Goal: Answer question/provide support: Share knowledge or assist other users

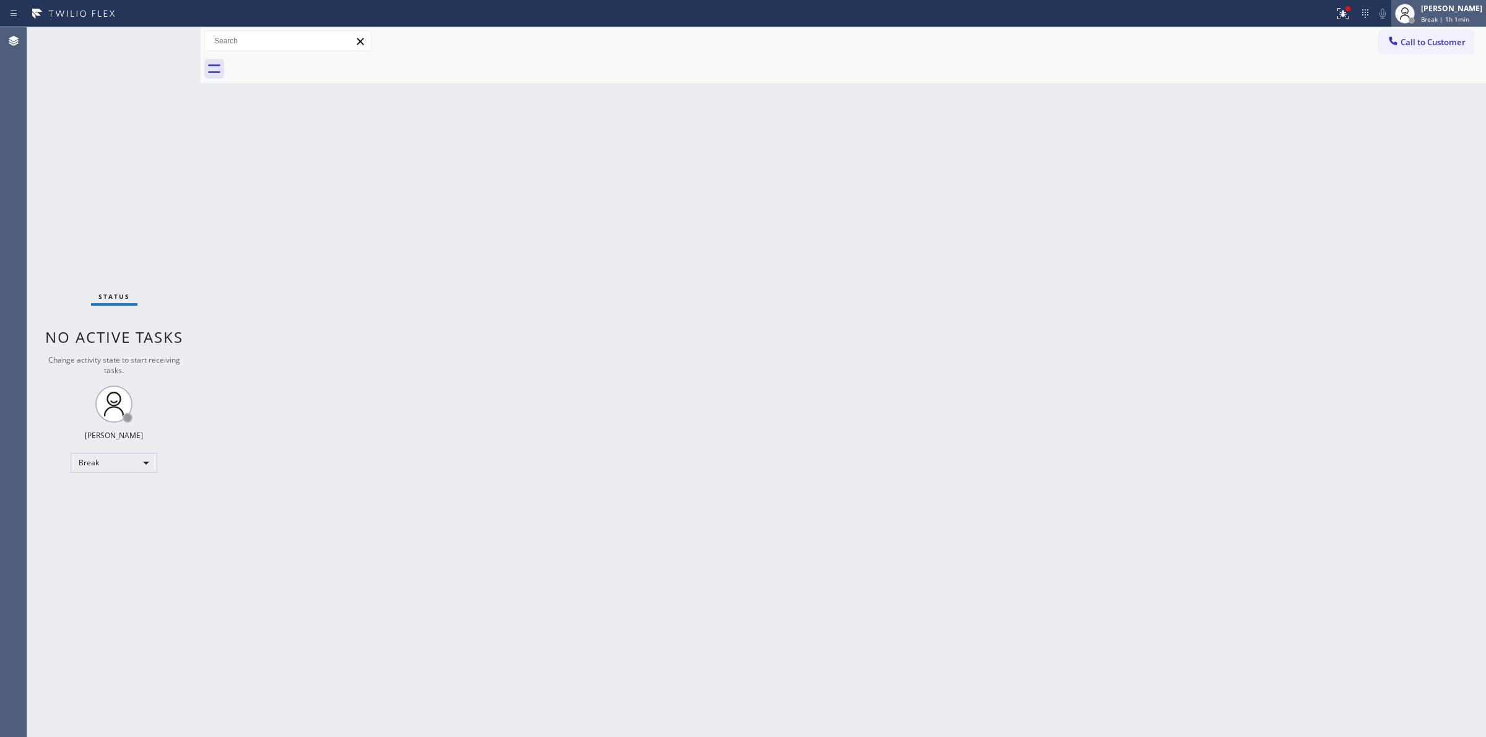
click at [1449, 15] on span "Break | 1h 1min" at bounding box center [1445, 19] width 48 height 9
click at [1394, 78] on button "Unavailable" at bounding box center [1424, 82] width 124 height 16
click at [1454, 37] on span "Call to Customer" at bounding box center [1432, 42] width 65 height 11
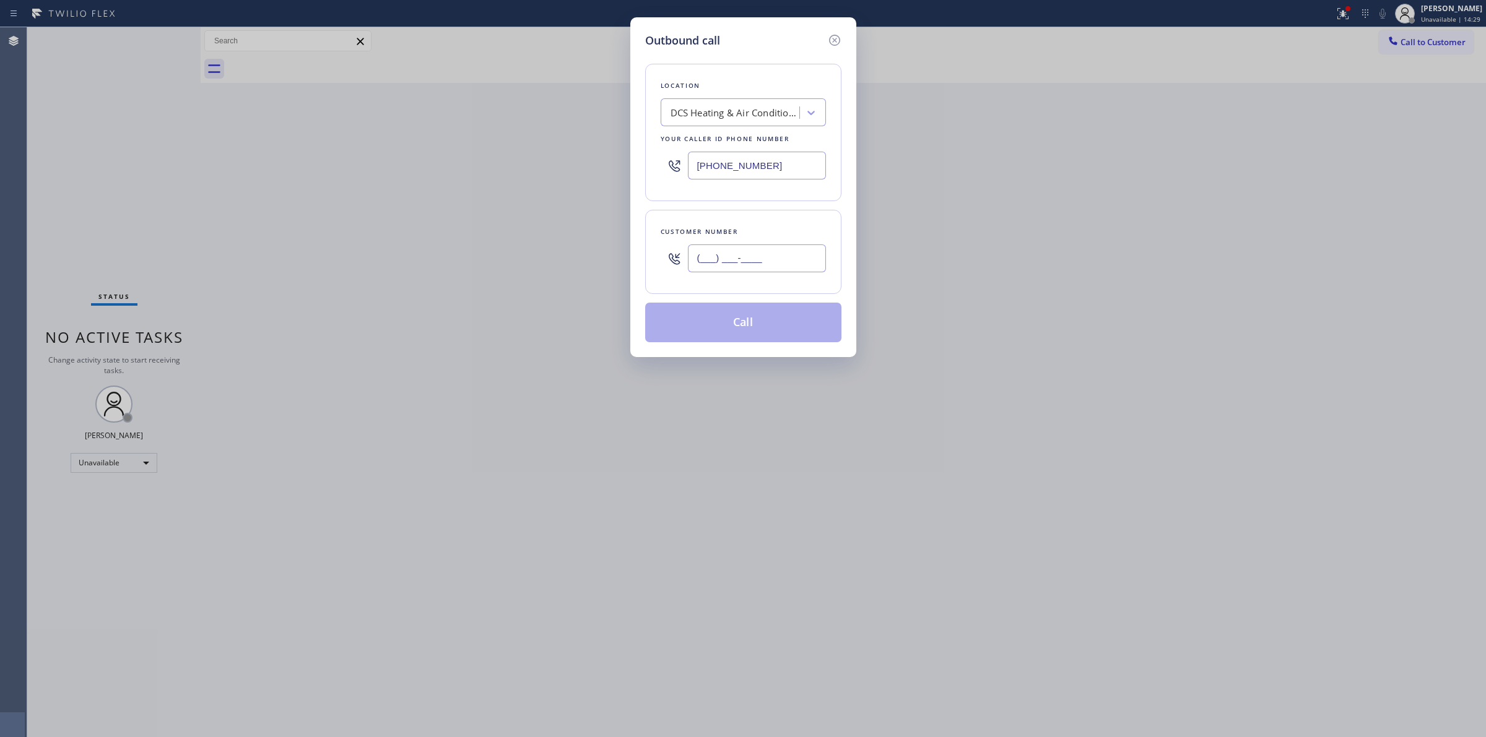
click at [695, 251] on input "(___) ___-____" at bounding box center [757, 259] width 138 height 28
paste input "201) 323-2708"
drag, startPoint x: 771, startPoint y: 272, endPoint x: 494, endPoint y: 246, distance: 278.6
click at [495, 246] on div "Outbound call Location DCS Heating & Air Conditioning Your caller id phone numb…" at bounding box center [743, 368] width 1486 height 737
paste input "text"
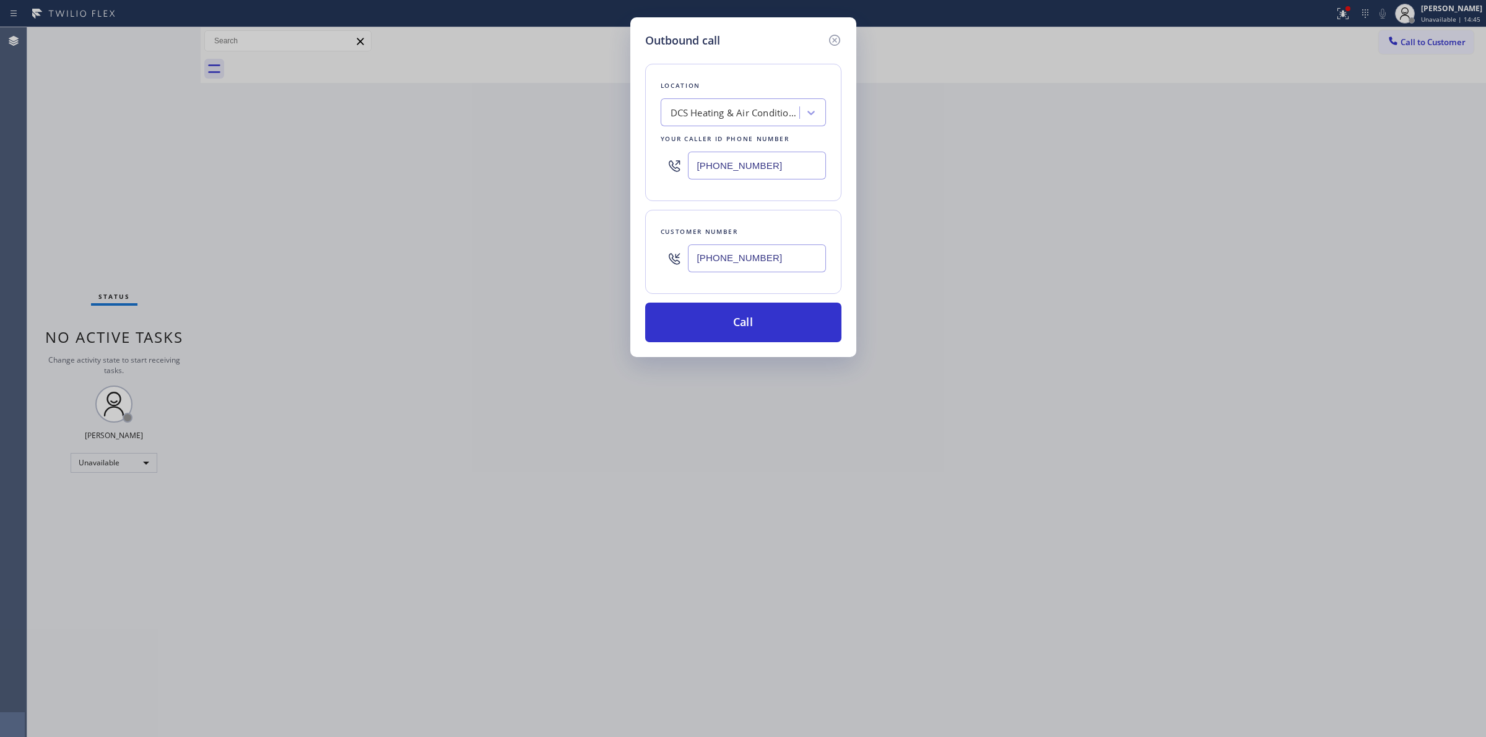
type input "[PHONE_NUMBER]"
click at [743, 118] on div "DCS Heating & Air Conditioning" at bounding box center [736, 113] width 130 height 14
paste input "Malibu Appliance Repair"
type input "Malibu Appliance Repair"
click at [703, 140] on div "Malibu Appliance Repair" at bounding box center [743, 139] width 165 height 22
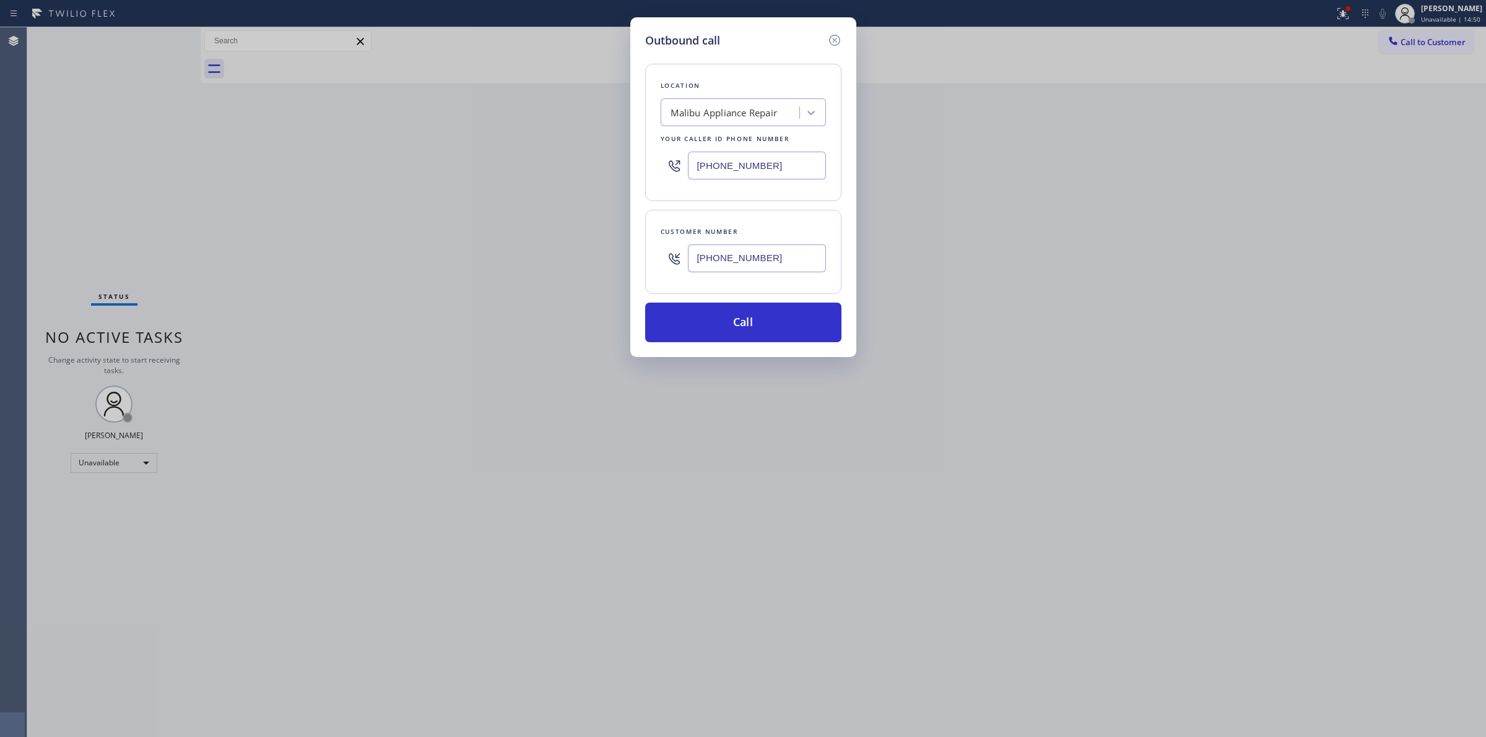
click at [787, 161] on input "[PHONE_NUMBER]" at bounding box center [757, 166] width 138 height 28
click at [776, 174] on input "[PHONE_NUMBER]" at bounding box center [757, 166] width 138 height 28
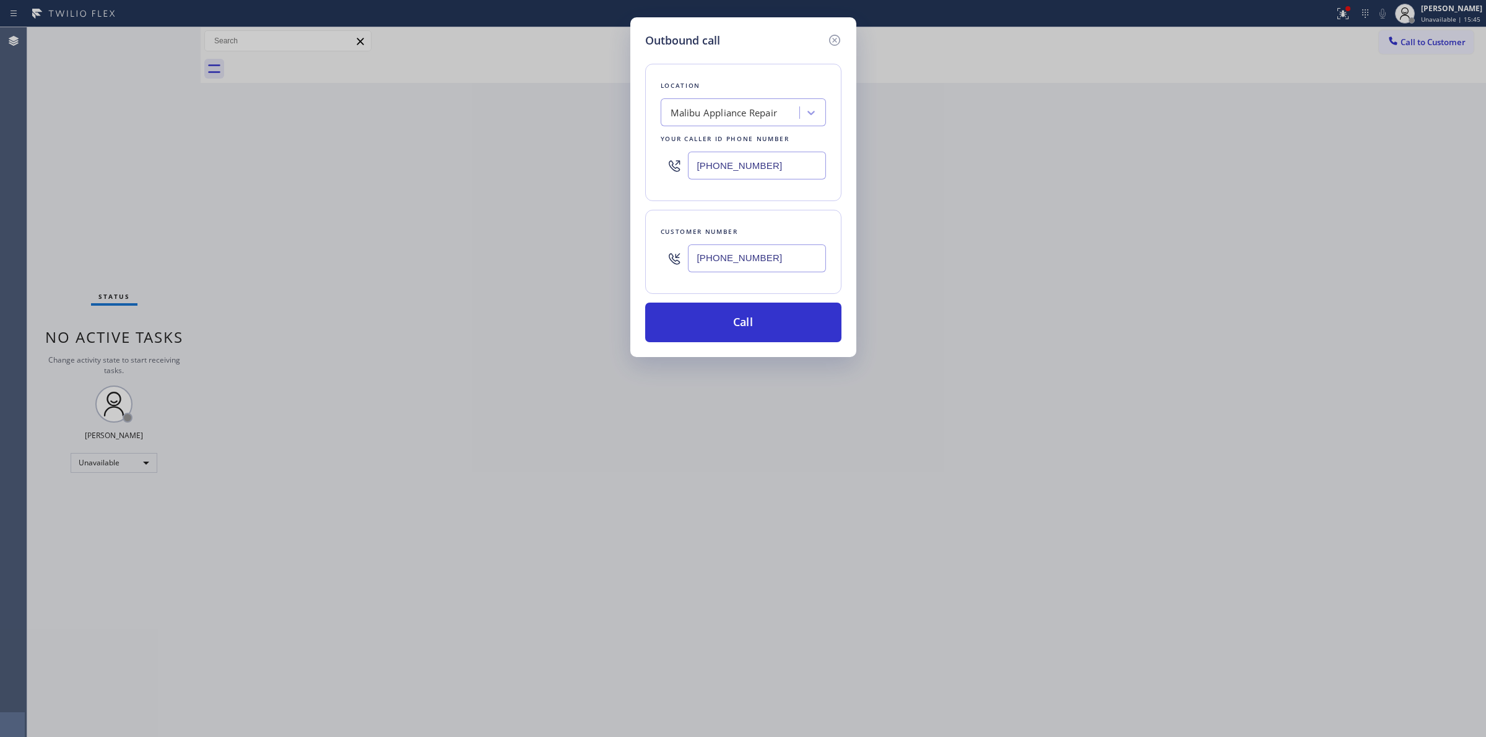
click at [776, 174] on input "[PHONE_NUMBER]" at bounding box center [757, 166] width 138 height 28
paste input "131) 074-0973"
click at [778, 162] on input "(131) 074-0973" at bounding box center [757, 166] width 138 height 28
click at [778, 161] on input "[PHONE_NUMBER]" at bounding box center [757, 166] width 138 height 28
type input "[PHONE_NUMBER]"
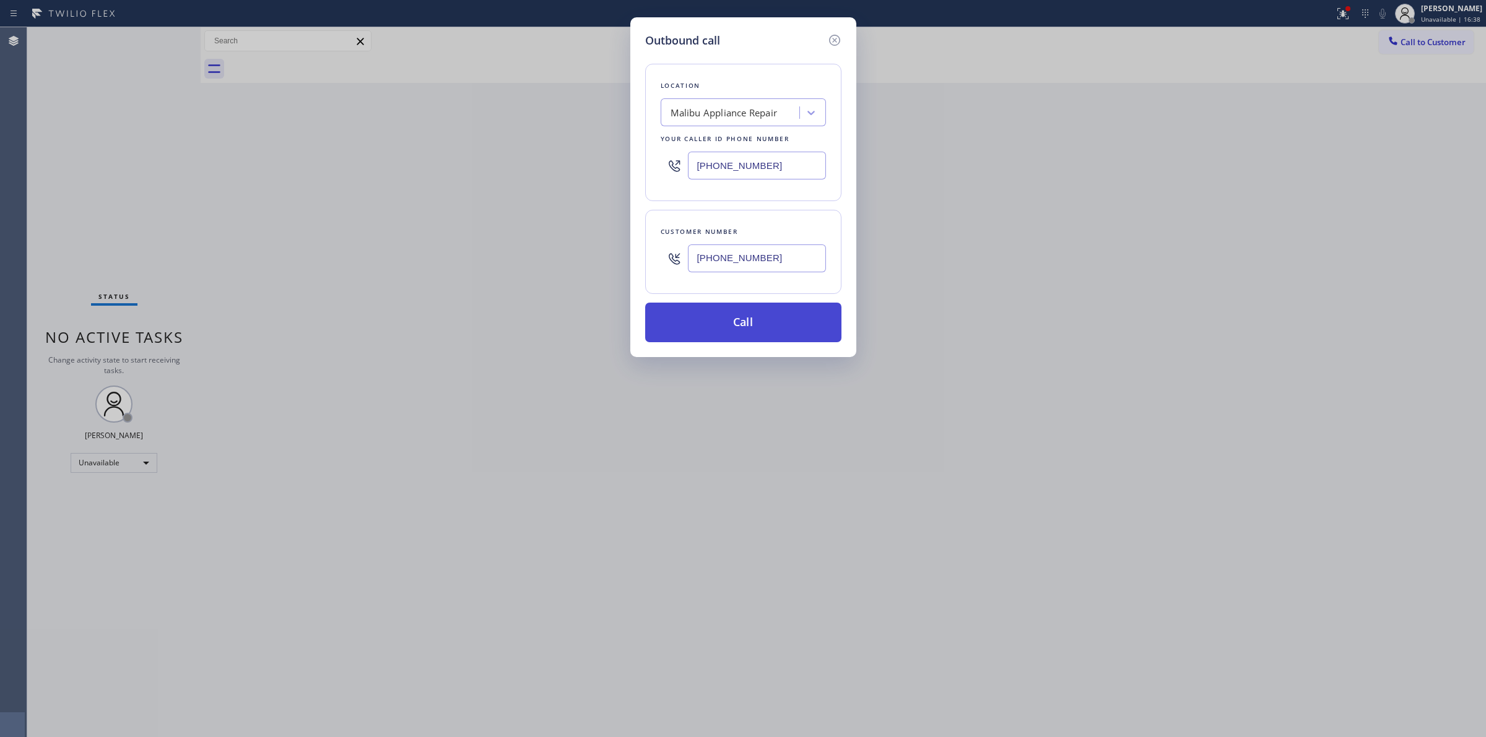
click at [763, 303] on button "Call" at bounding box center [743, 323] width 196 height 40
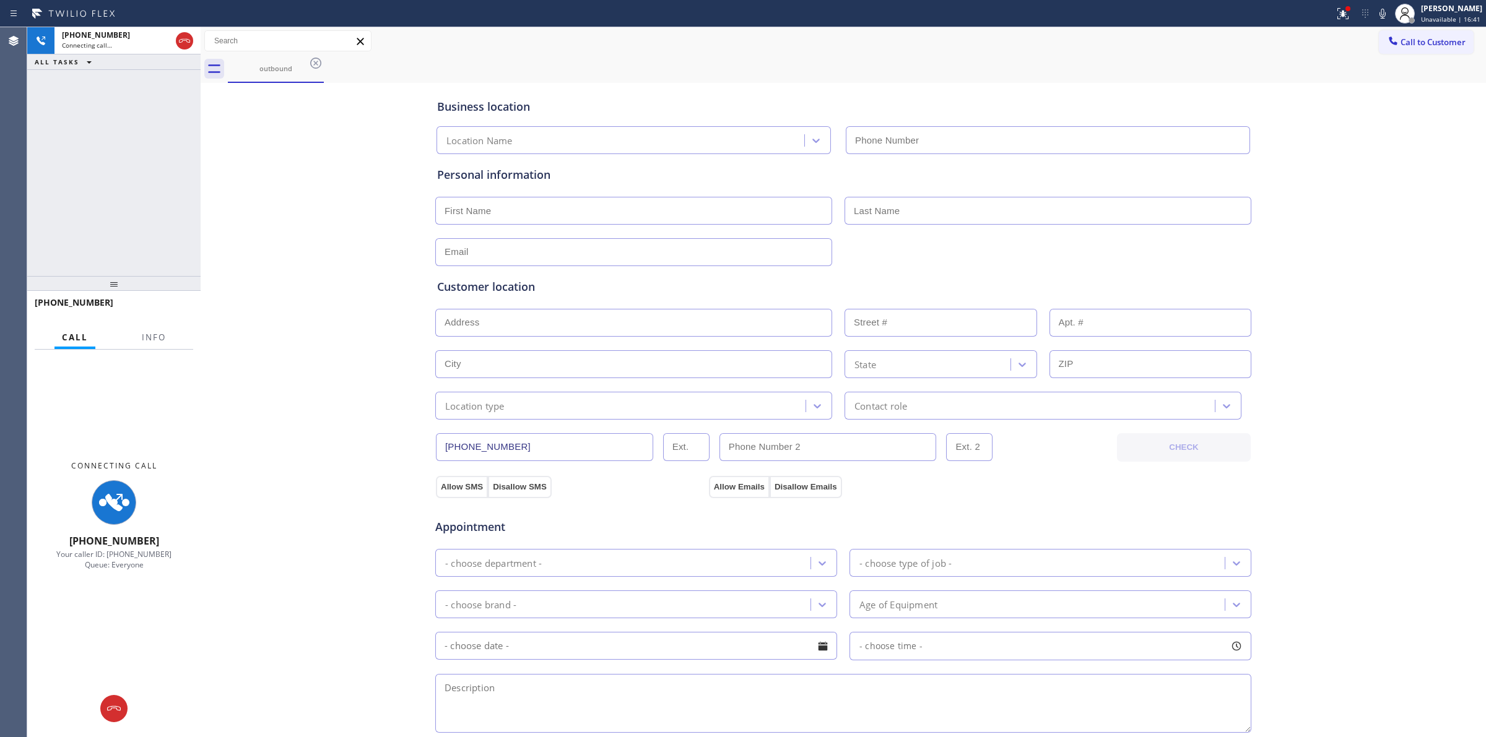
type input "[PHONE_NUMBER]"
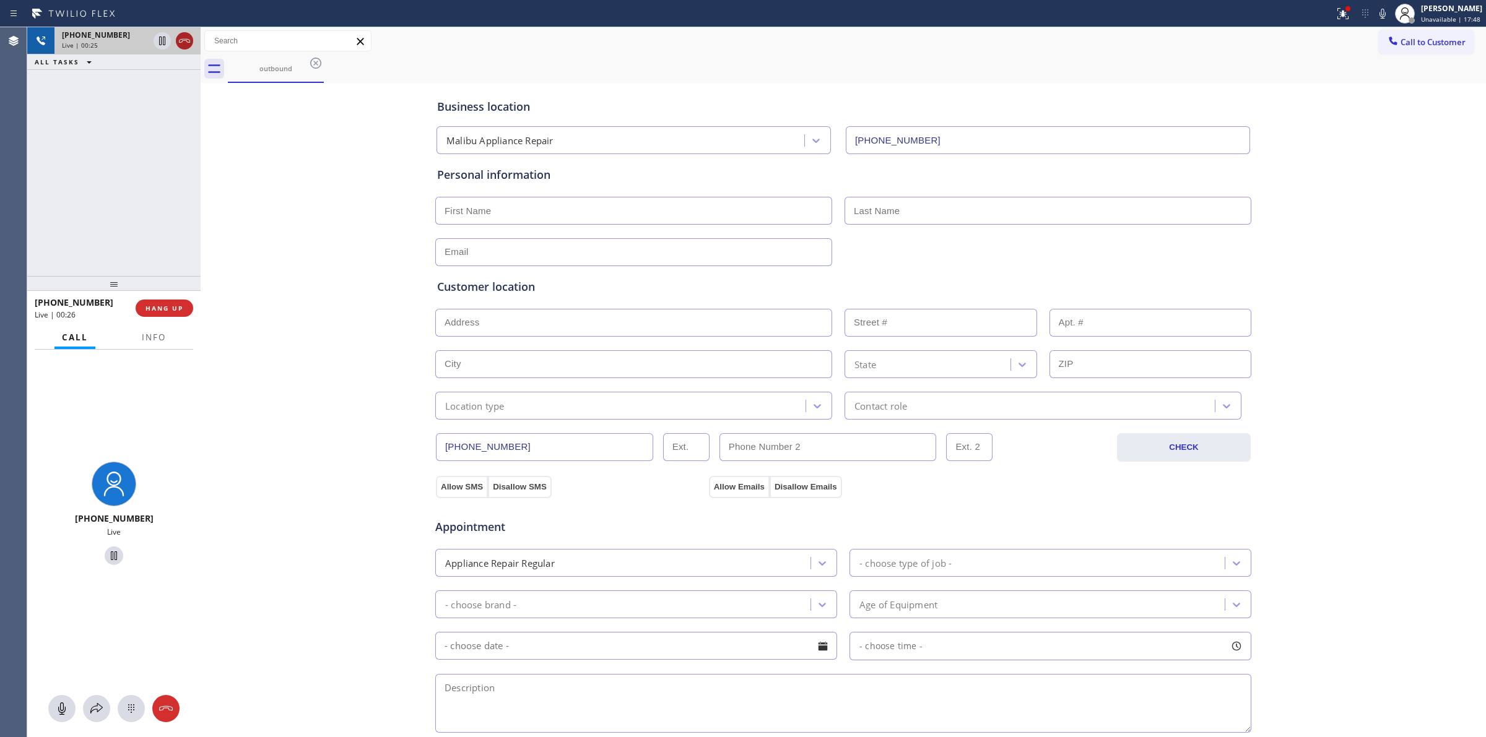
click at [183, 42] on icon at bounding box center [184, 40] width 15 height 15
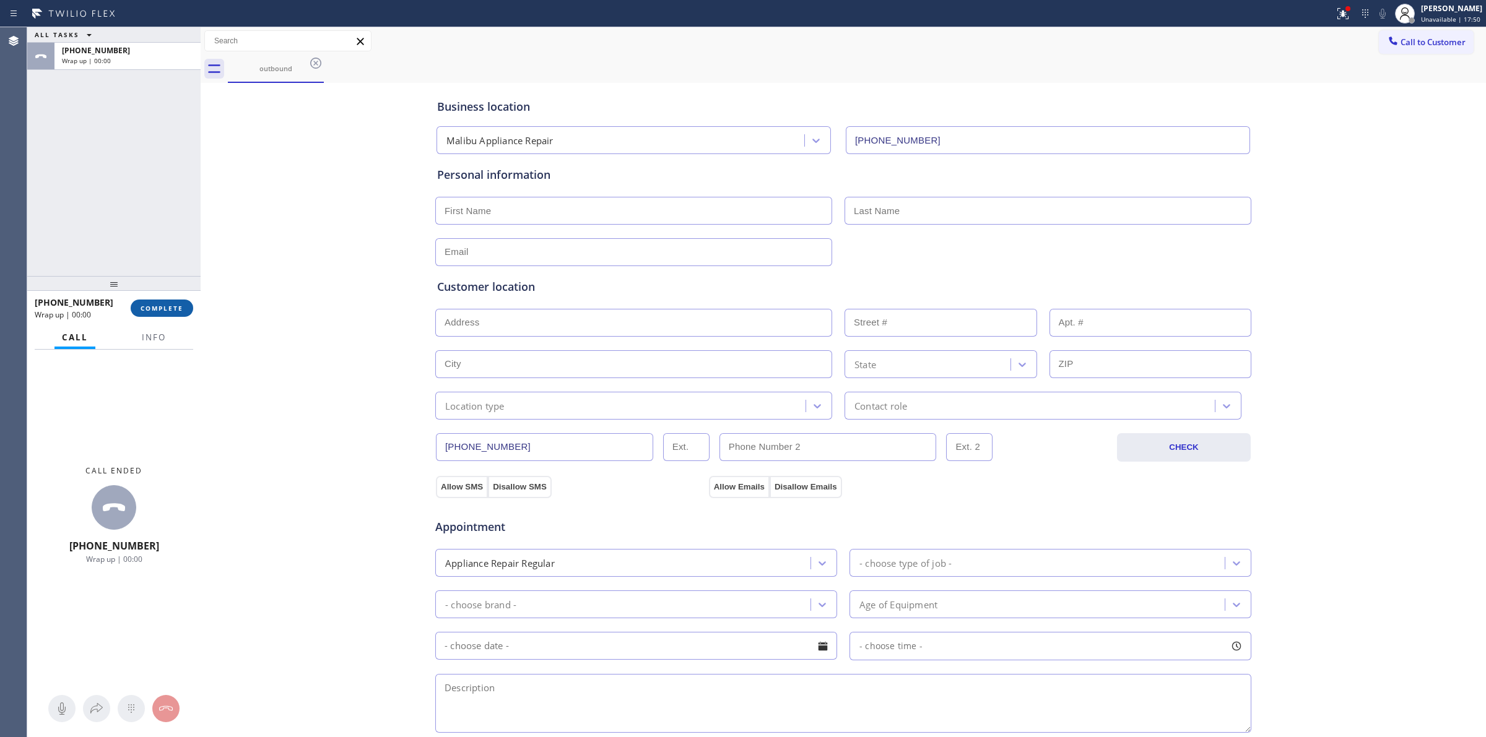
click at [161, 310] on span "COMPLETE" at bounding box center [162, 308] width 43 height 9
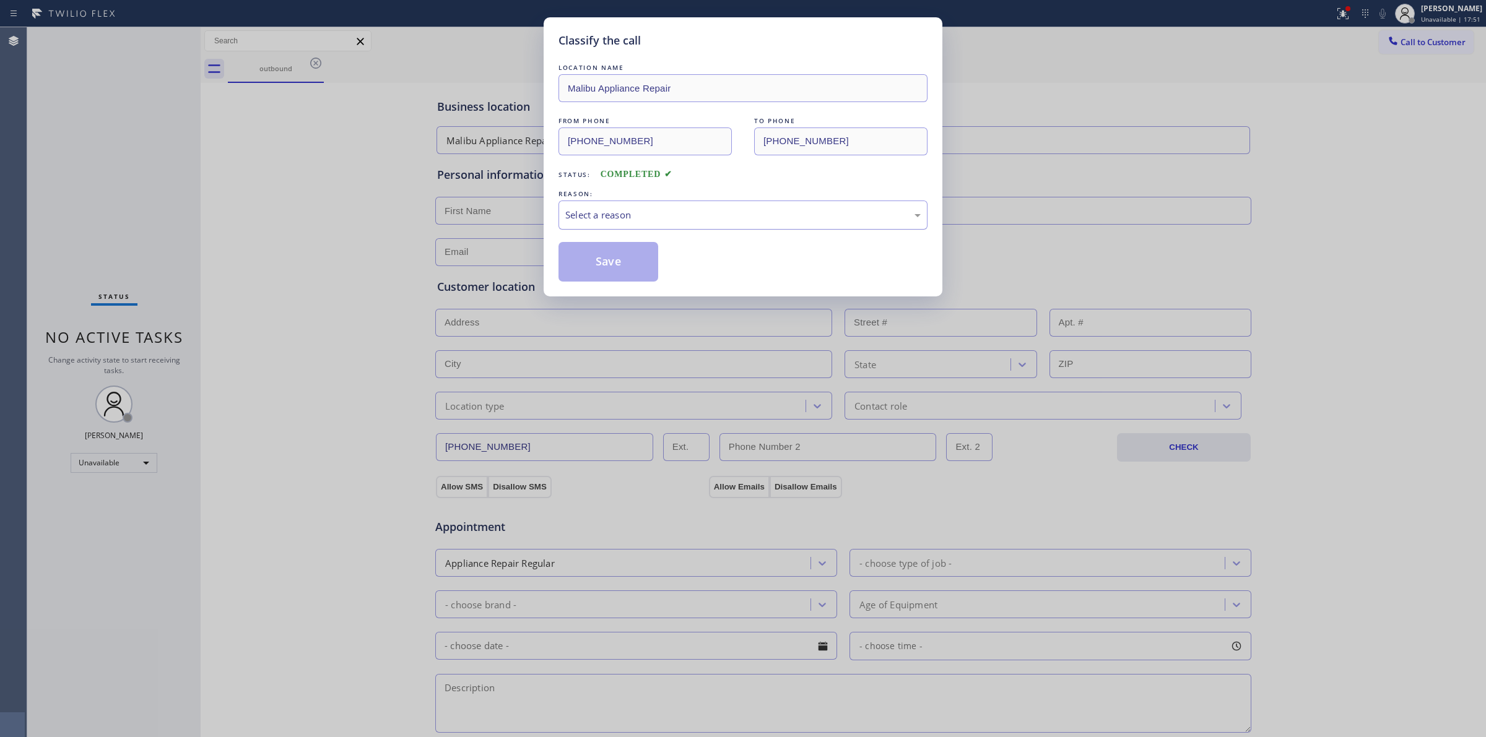
click at [715, 211] on div "Select a reason" at bounding box center [742, 215] width 355 height 14
drag, startPoint x: 652, startPoint y: 311, endPoint x: 630, endPoint y: 286, distance: 33.8
click at [617, 267] on button "Save" at bounding box center [608, 262] width 100 height 40
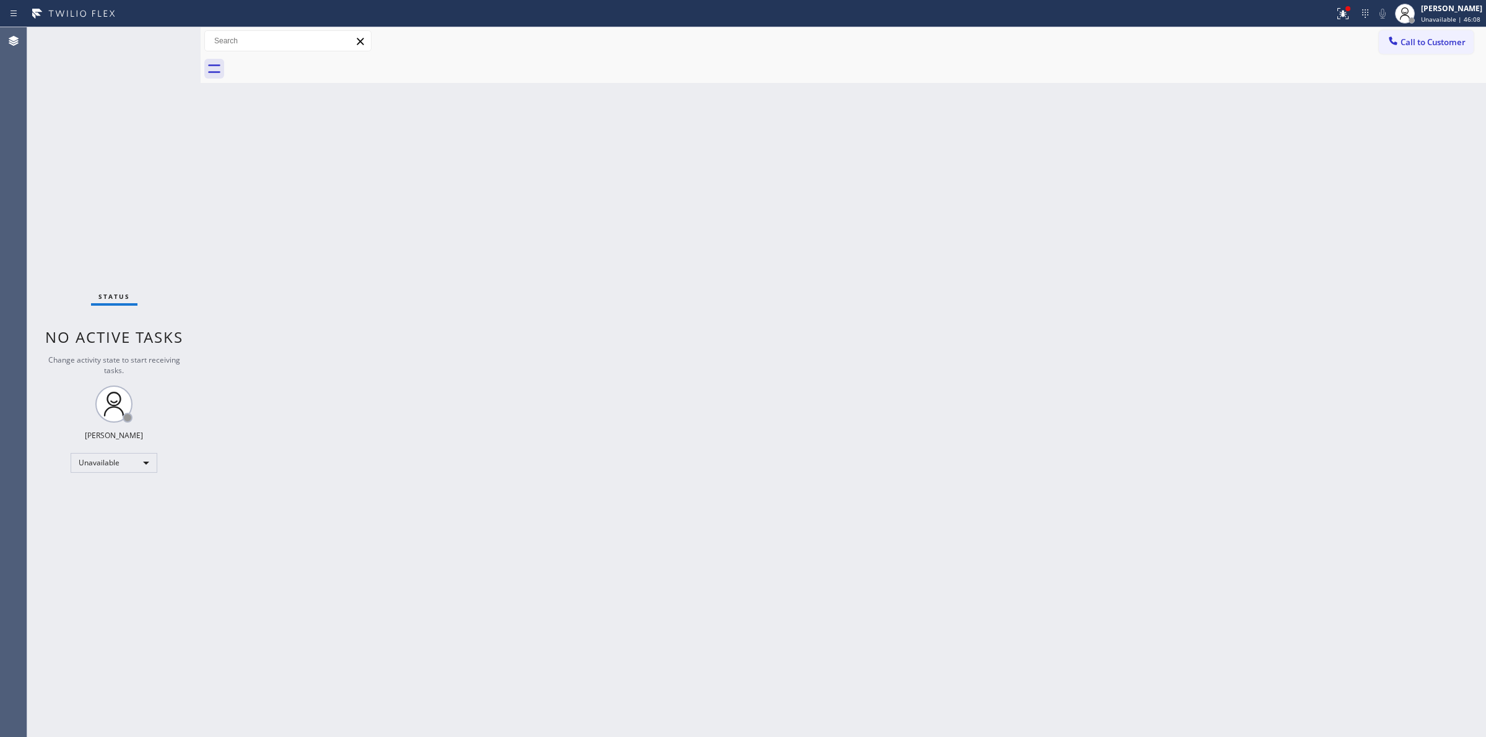
drag, startPoint x: 1417, startPoint y: 50, endPoint x: 1232, endPoint y: 45, distance: 184.6
click at [1416, 50] on button "Call to Customer" at bounding box center [1426, 42] width 95 height 24
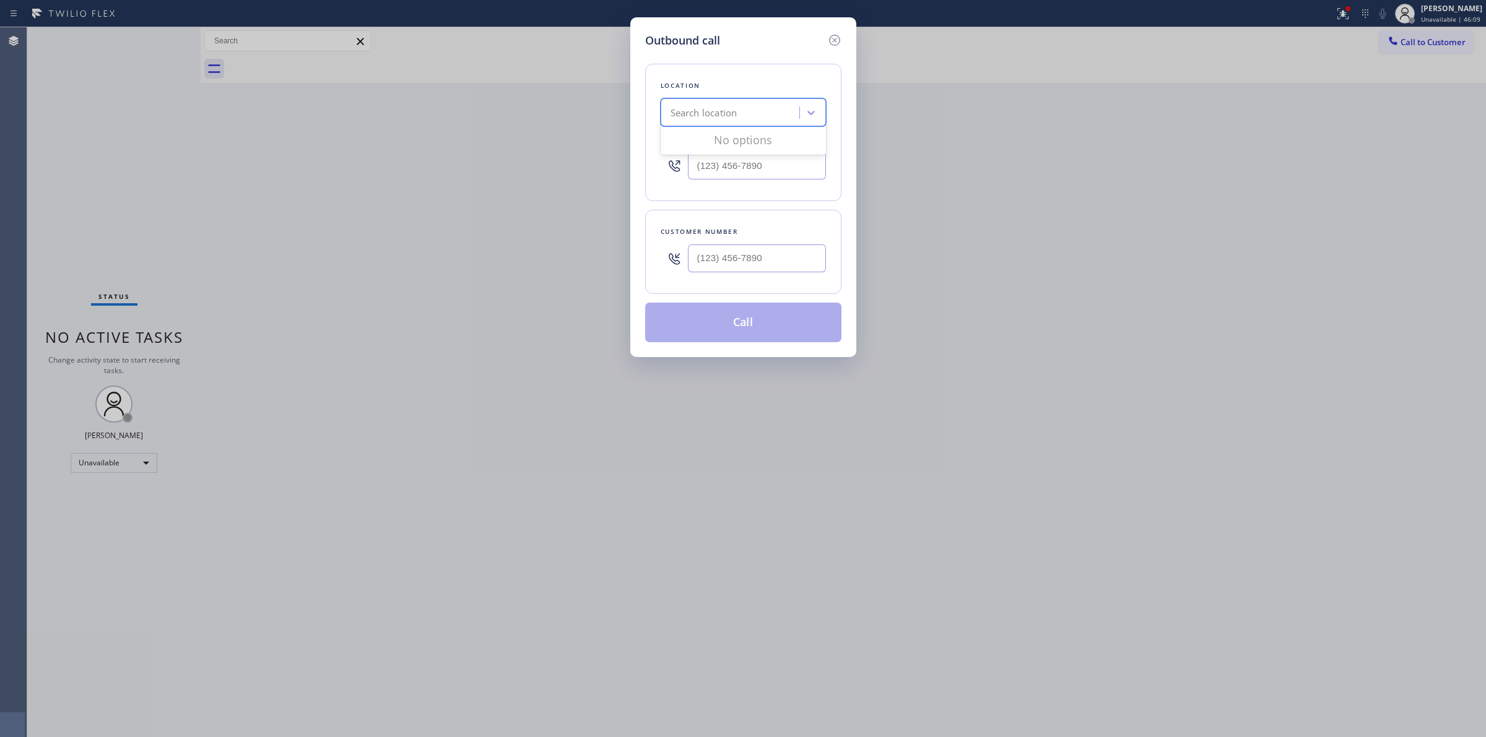
click at [717, 118] on div "Search location" at bounding box center [704, 113] width 67 height 14
paste input "Thermador Appliance Repair Zone"
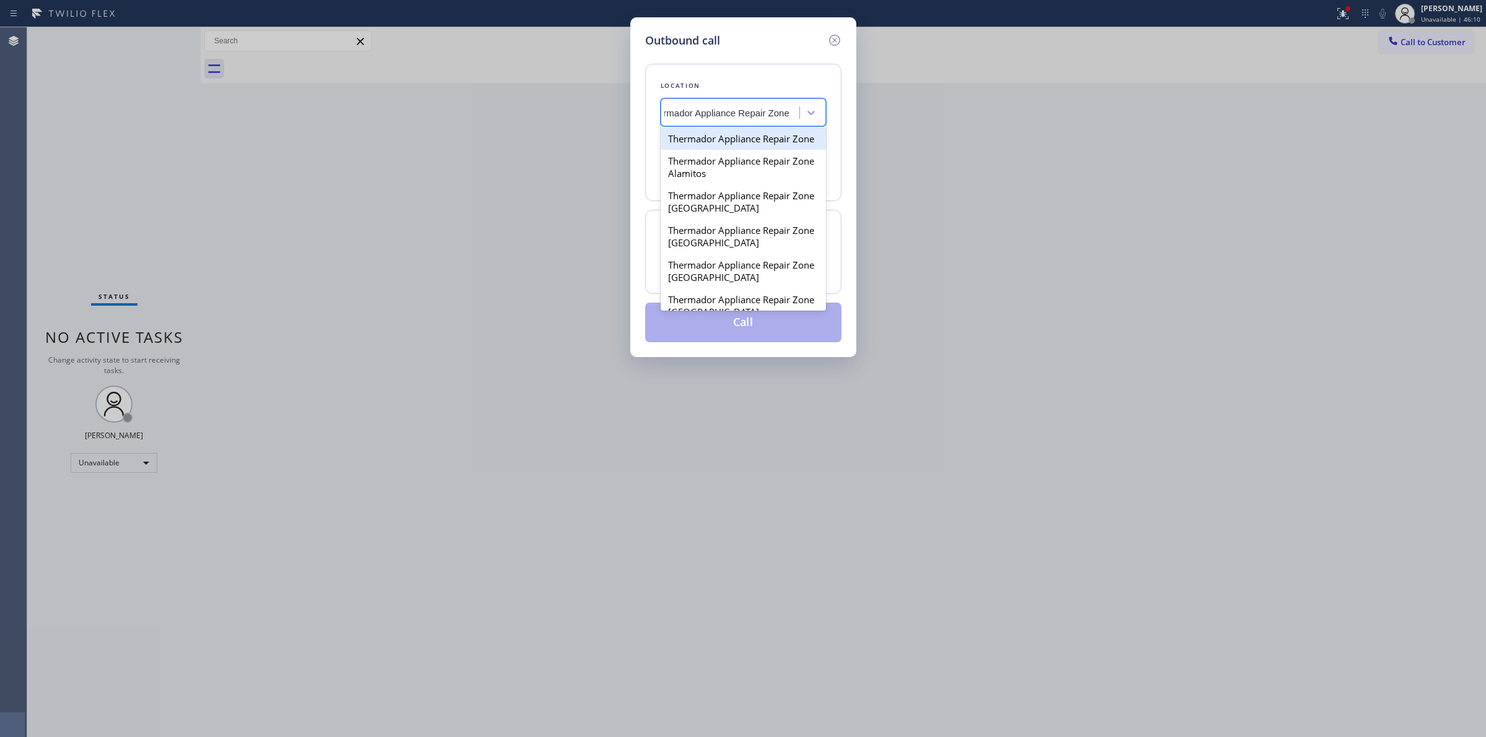
scroll to position [0, 23]
type input "Thermador Appliance Repair Zone"
click at [745, 150] on div "Thermador Appliance Repair Zone" at bounding box center [743, 139] width 165 height 22
type input "[PHONE_NUMBER]"
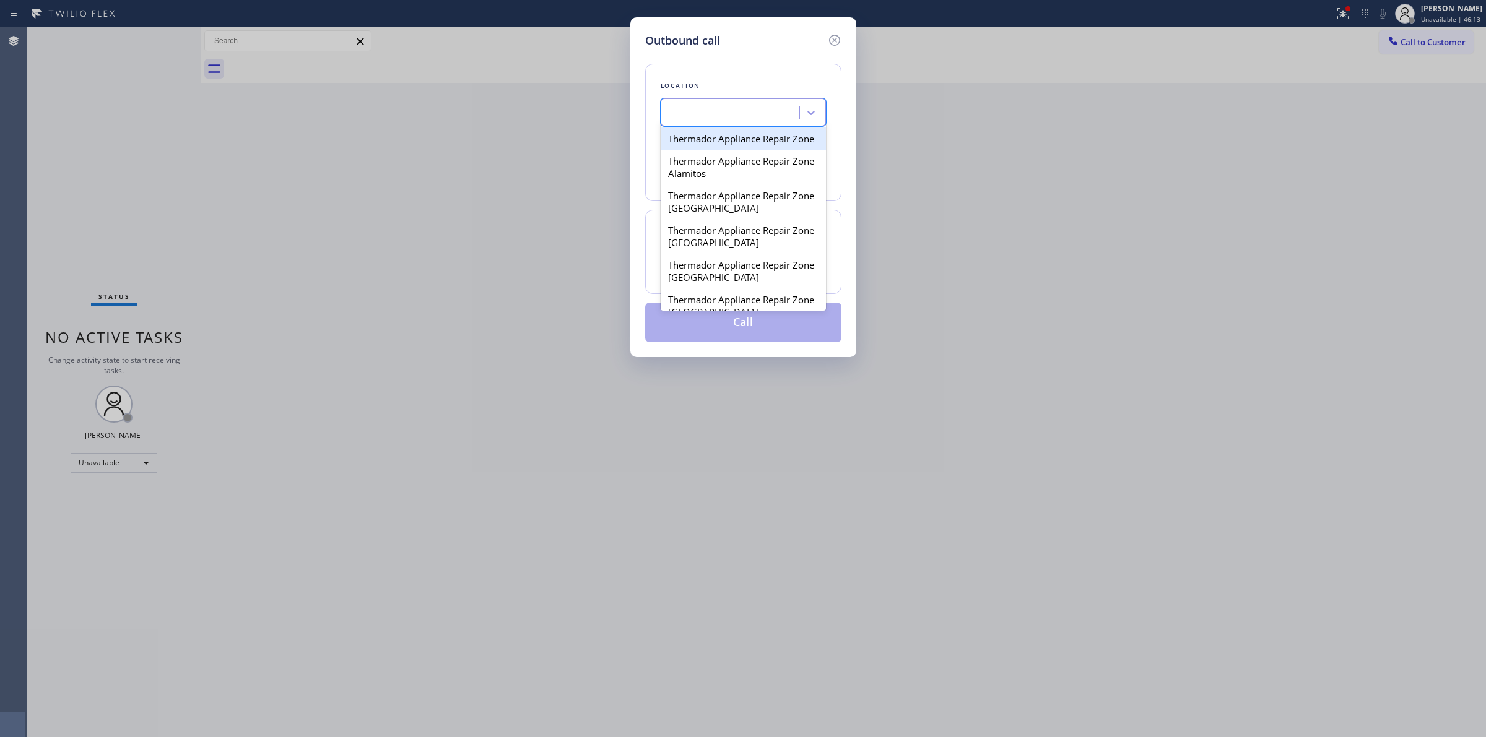
scroll to position [0, 1]
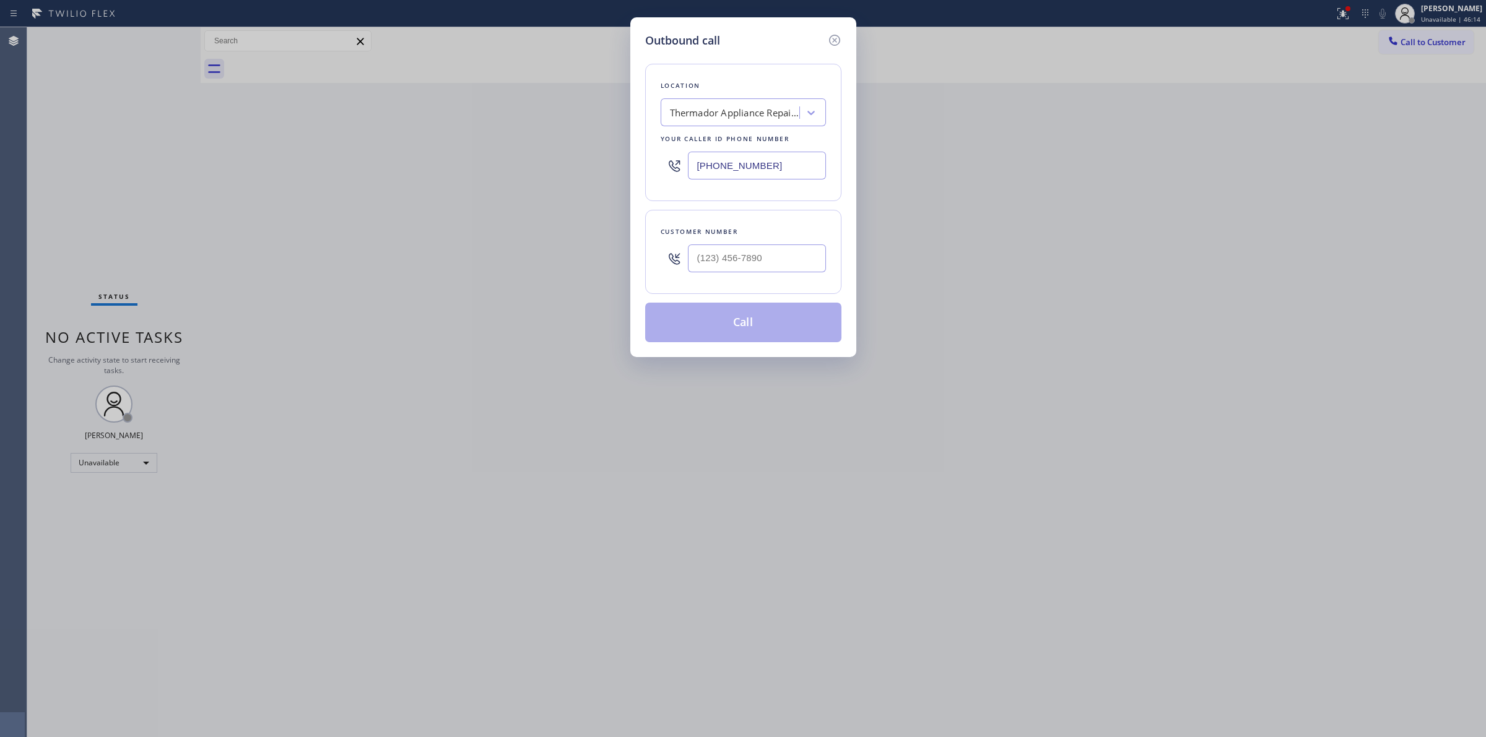
click at [781, 181] on div "[PHONE_NUMBER]" at bounding box center [743, 165] width 165 height 40
click at [782, 158] on input "[PHONE_NUMBER]" at bounding box center [757, 166] width 138 height 28
click at [688, 261] on input "(___) ___-____" at bounding box center [757, 259] width 138 height 28
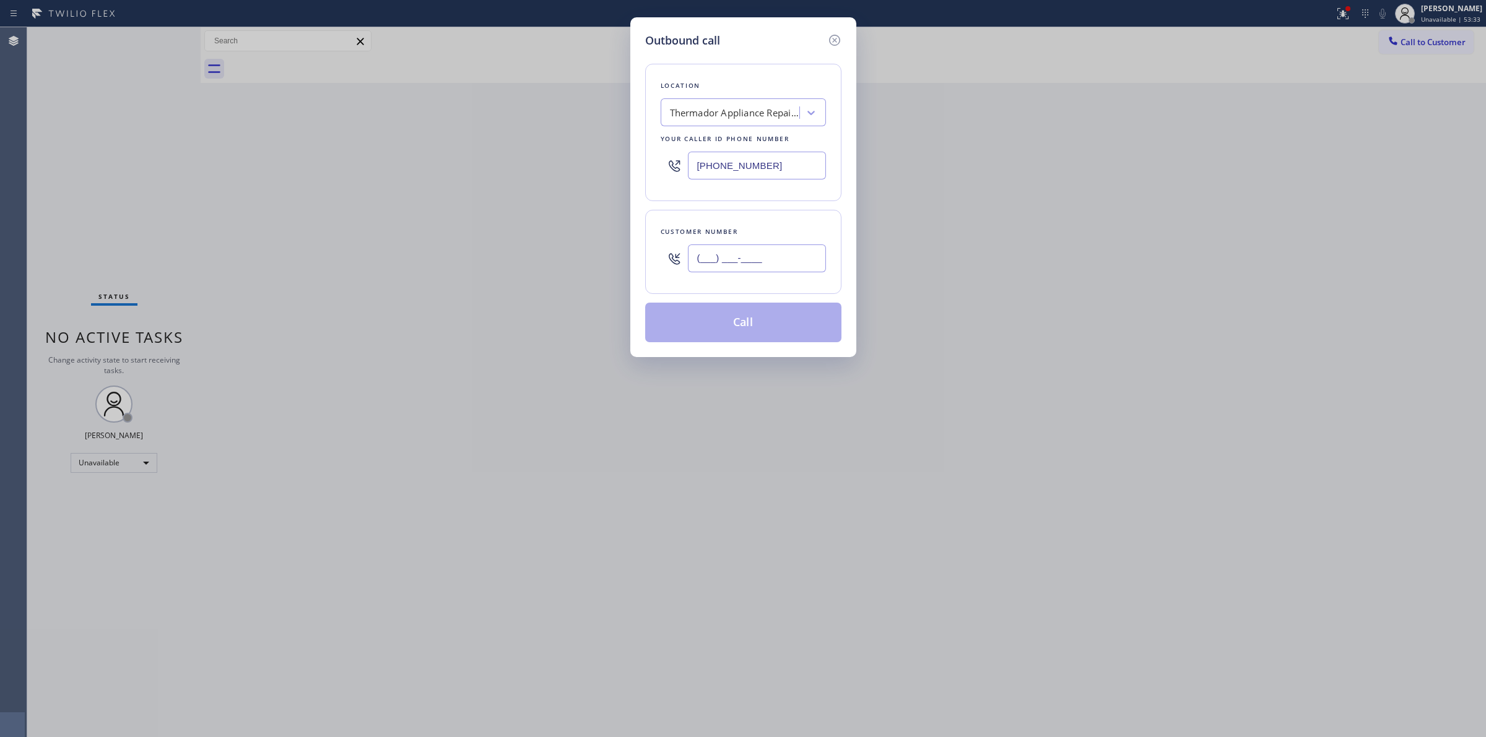
paste input "201) 323-2708"
type input "[PHONE_NUMBER]"
drag, startPoint x: 775, startPoint y: 171, endPoint x: 474, endPoint y: 162, distance: 301.6
click at [506, 168] on div "Outbound call Location Thermador Appliance Repair Zone Your caller id phone num…" at bounding box center [743, 368] width 1486 height 737
paste input "310) 740-9737"
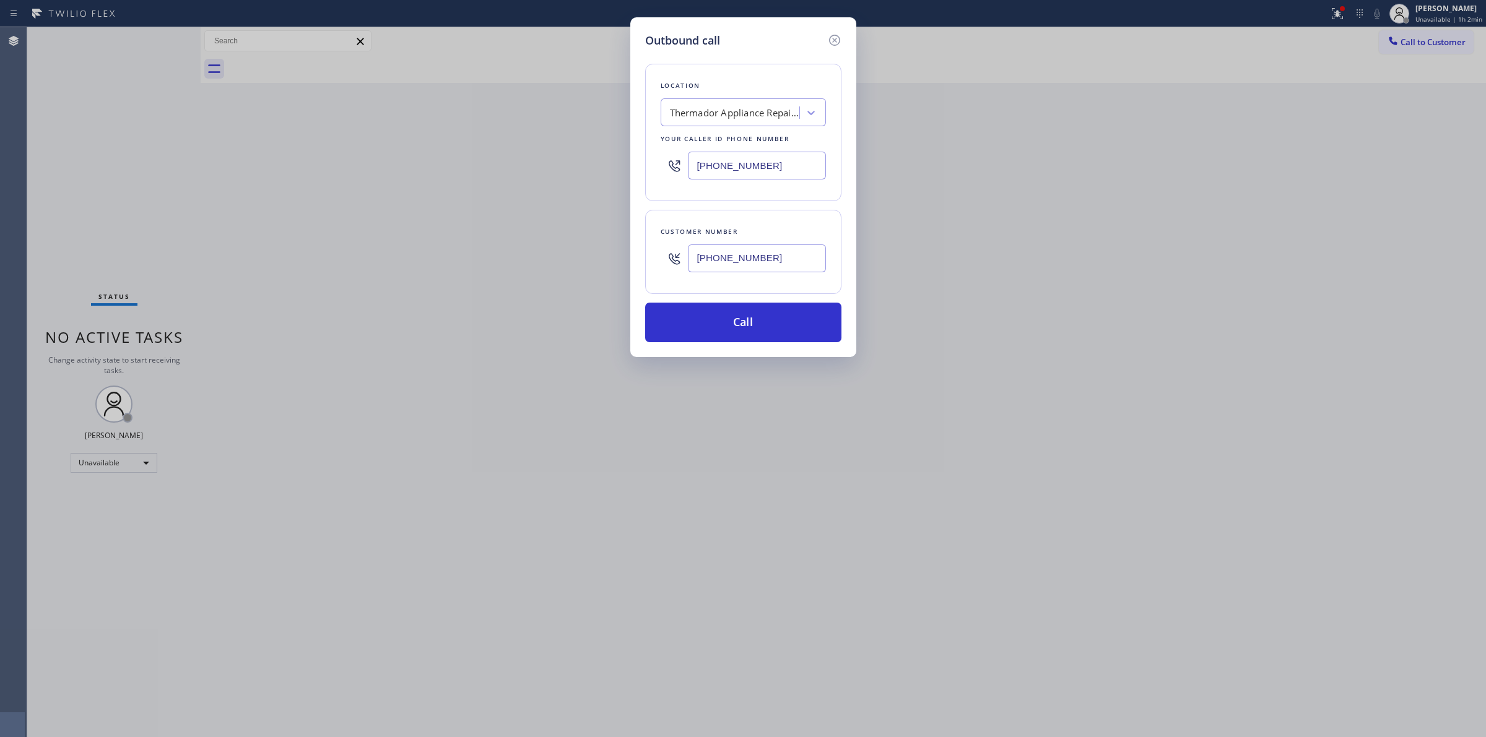
type input "[PHONE_NUMBER]"
paste input "5 Star Electric"
type input "5 Star Electric"
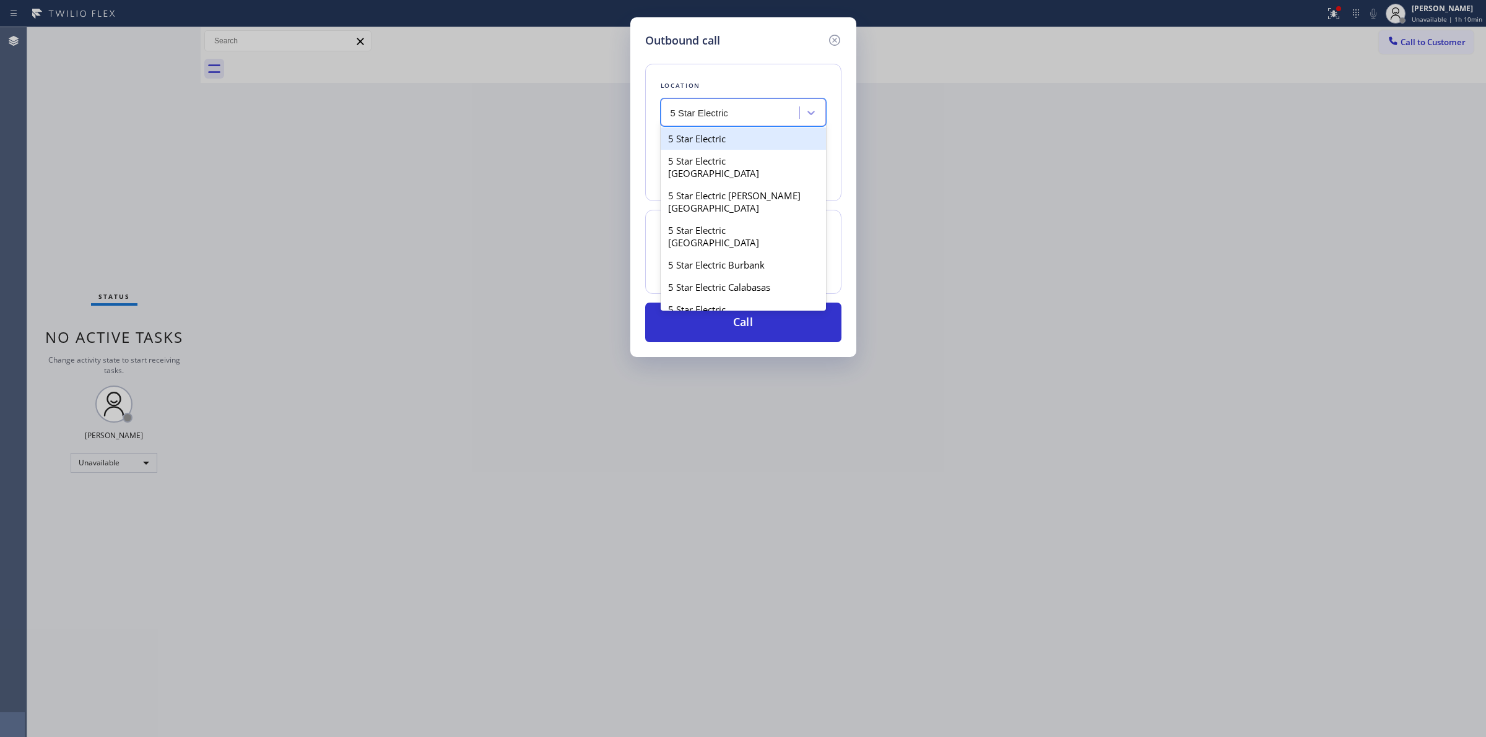
click at [710, 147] on div "5 Star Electric" at bounding box center [743, 139] width 165 height 22
type input "[PHONE_NUMBER]"
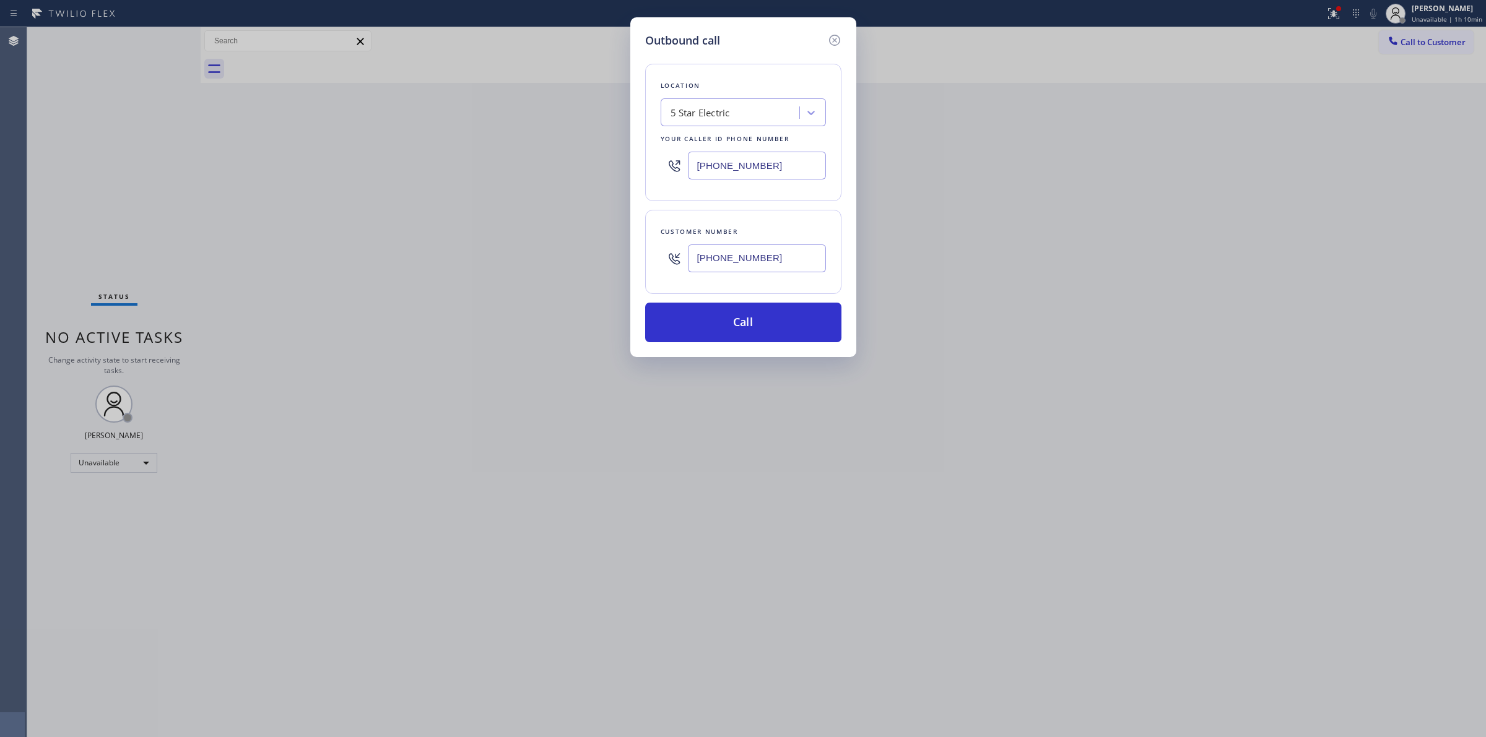
click at [780, 168] on input "[PHONE_NUMBER]" at bounding box center [757, 166] width 138 height 28
click at [828, 38] on icon at bounding box center [834, 40] width 15 height 15
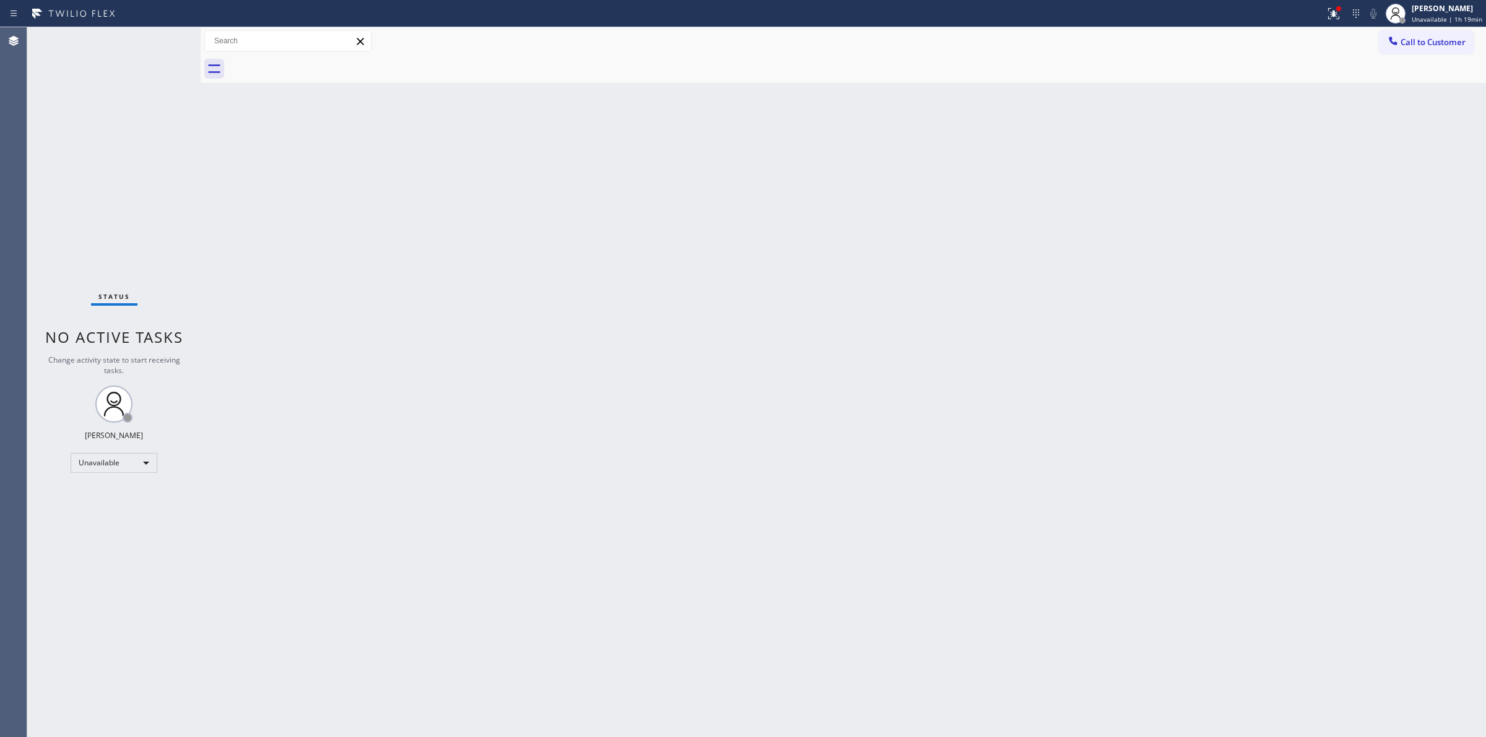
drag, startPoint x: 1446, startPoint y: 43, endPoint x: 1332, endPoint y: 58, distance: 114.8
click at [1443, 43] on span "Call to Customer" at bounding box center [1432, 42] width 65 height 11
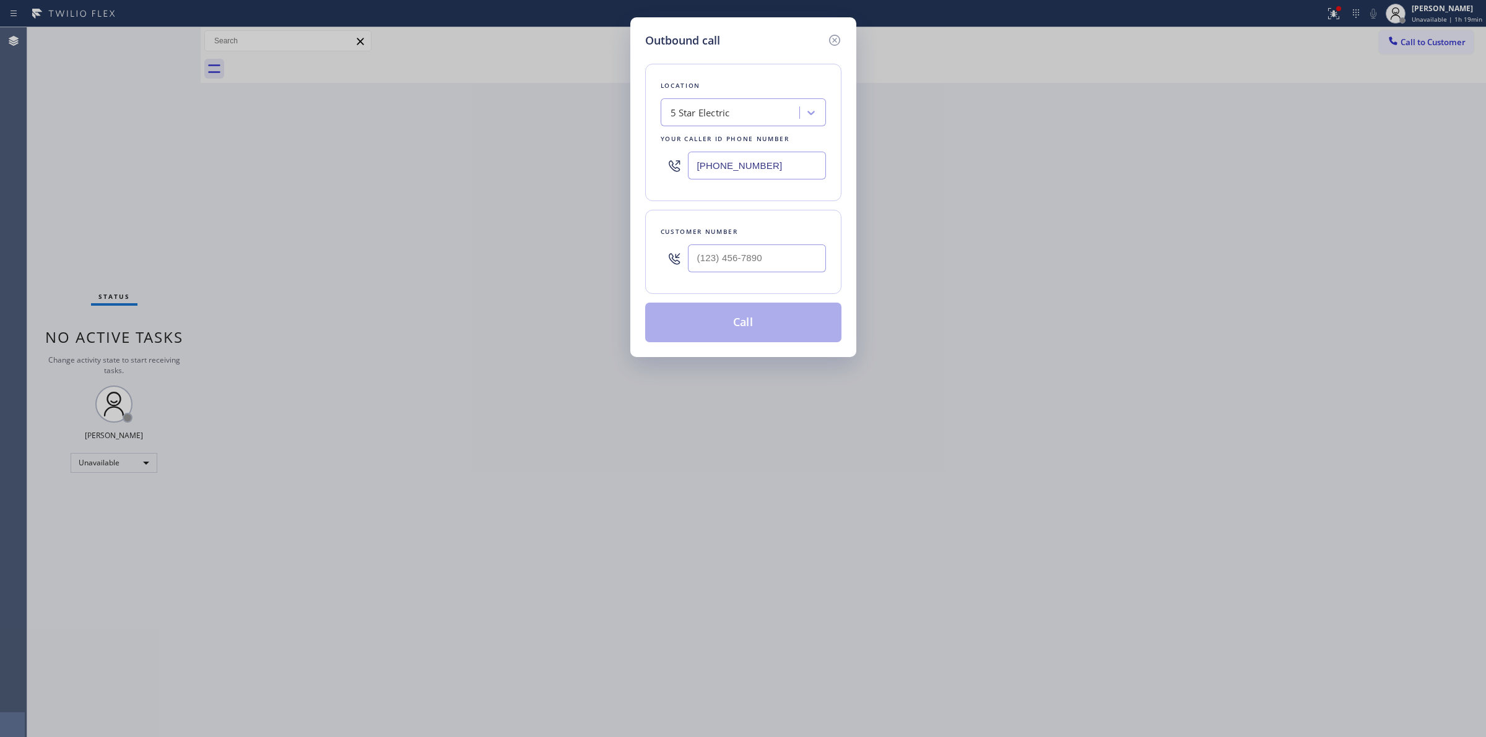
click at [729, 125] on div "5 Star Electric" at bounding box center [743, 112] width 165 height 28
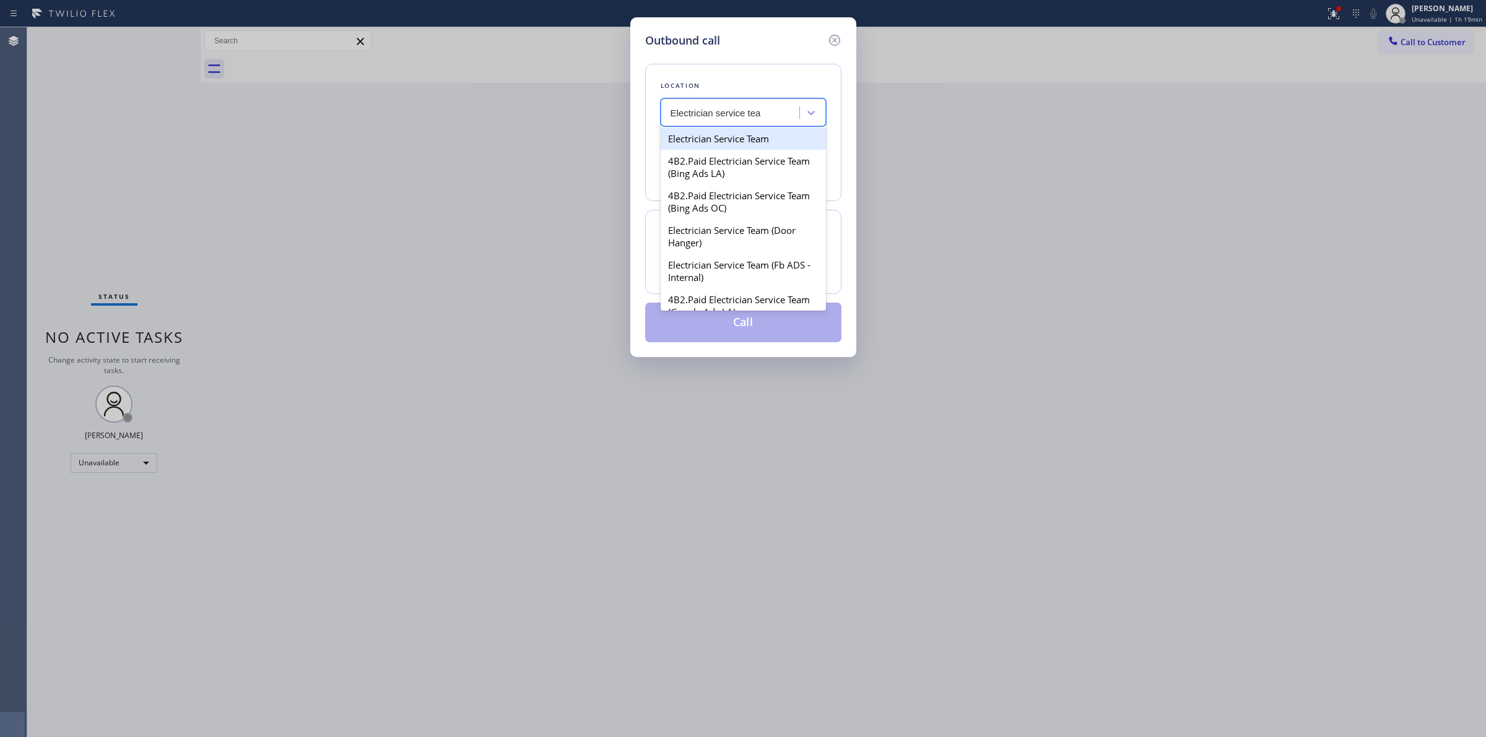
type input "Electrician service team"
click at [715, 145] on div "Electrician Service Team" at bounding box center [743, 139] width 165 height 22
type input "[PHONE_NUMBER]"
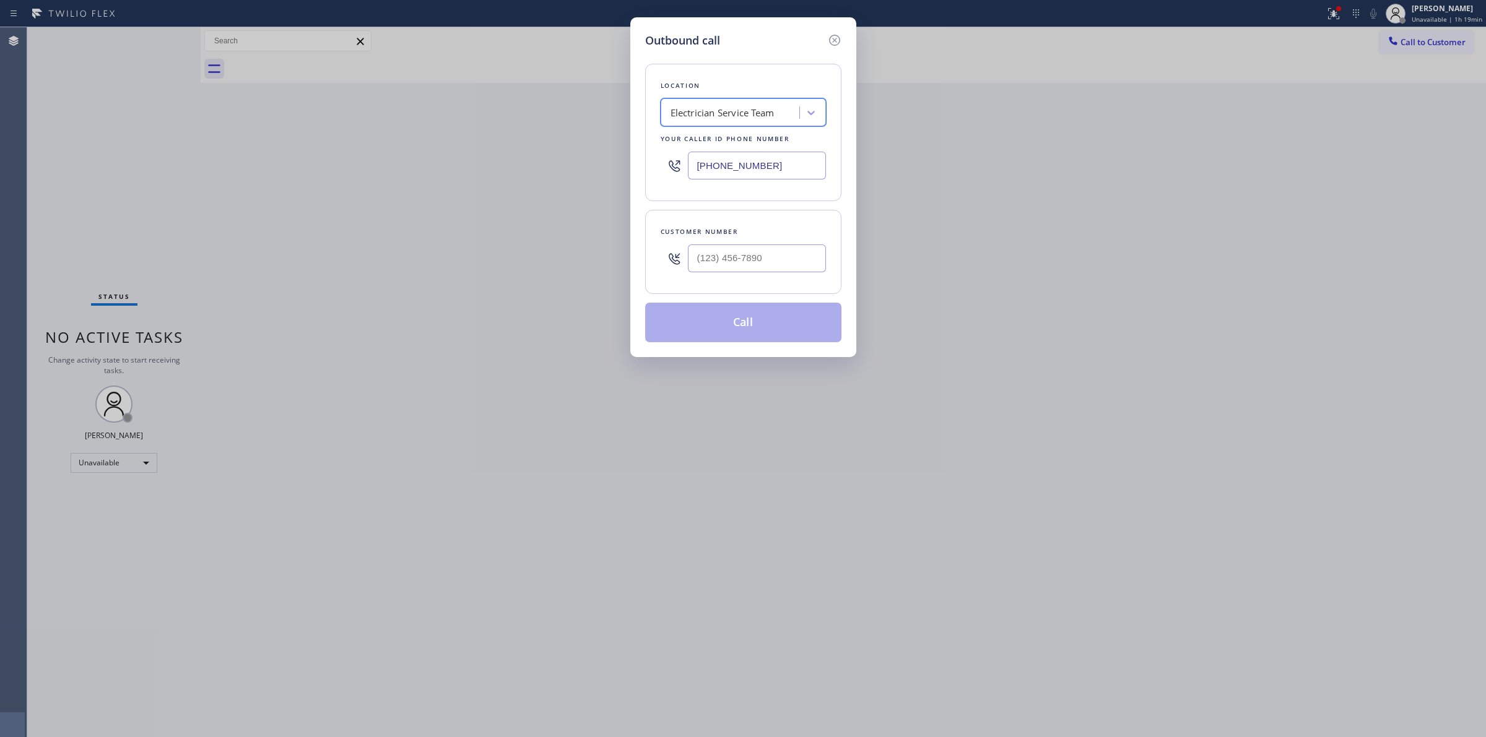
click at [737, 166] on input "[PHONE_NUMBER]" at bounding box center [757, 166] width 138 height 28
click at [738, 113] on div "Electrician Service Team" at bounding box center [723, 113] width 104 height 14
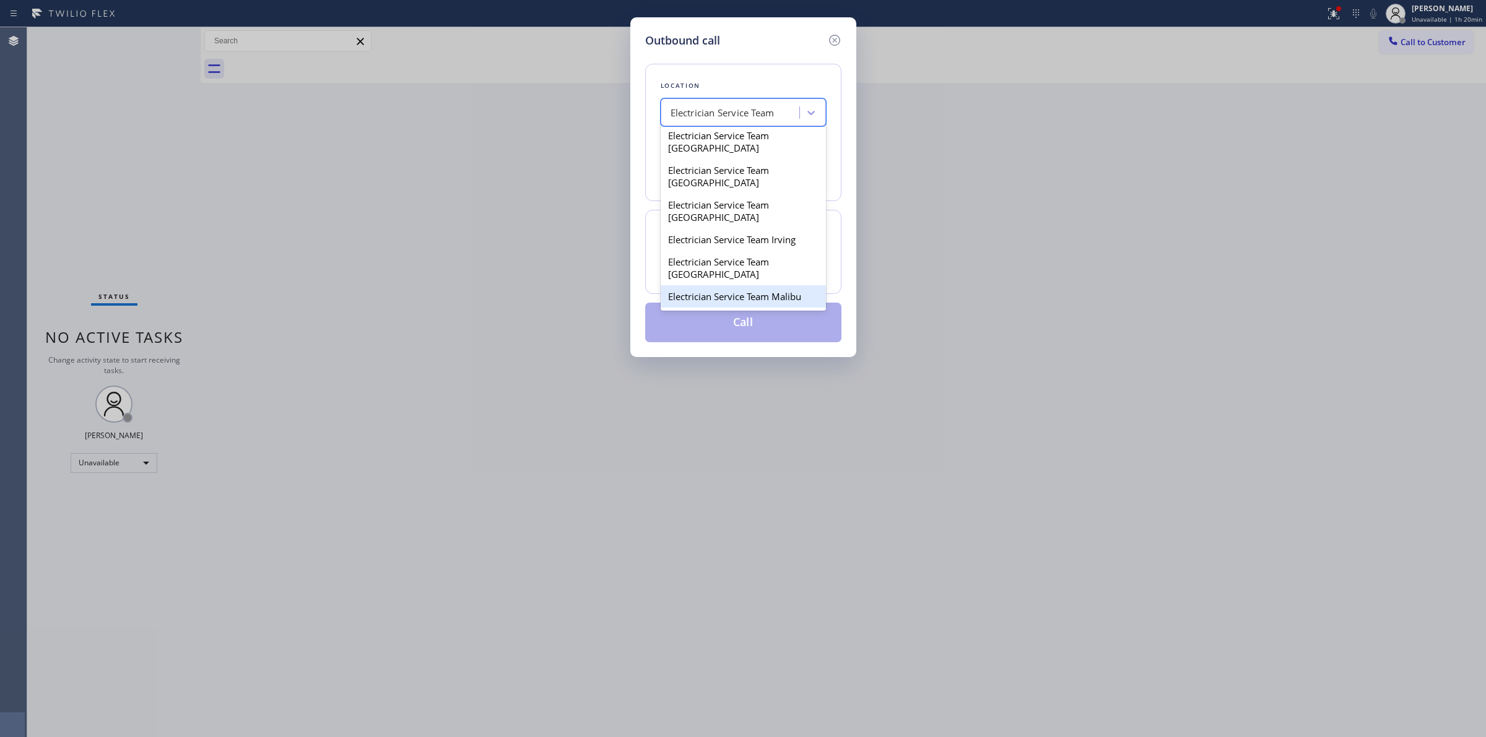
scroll to position [191, 0]
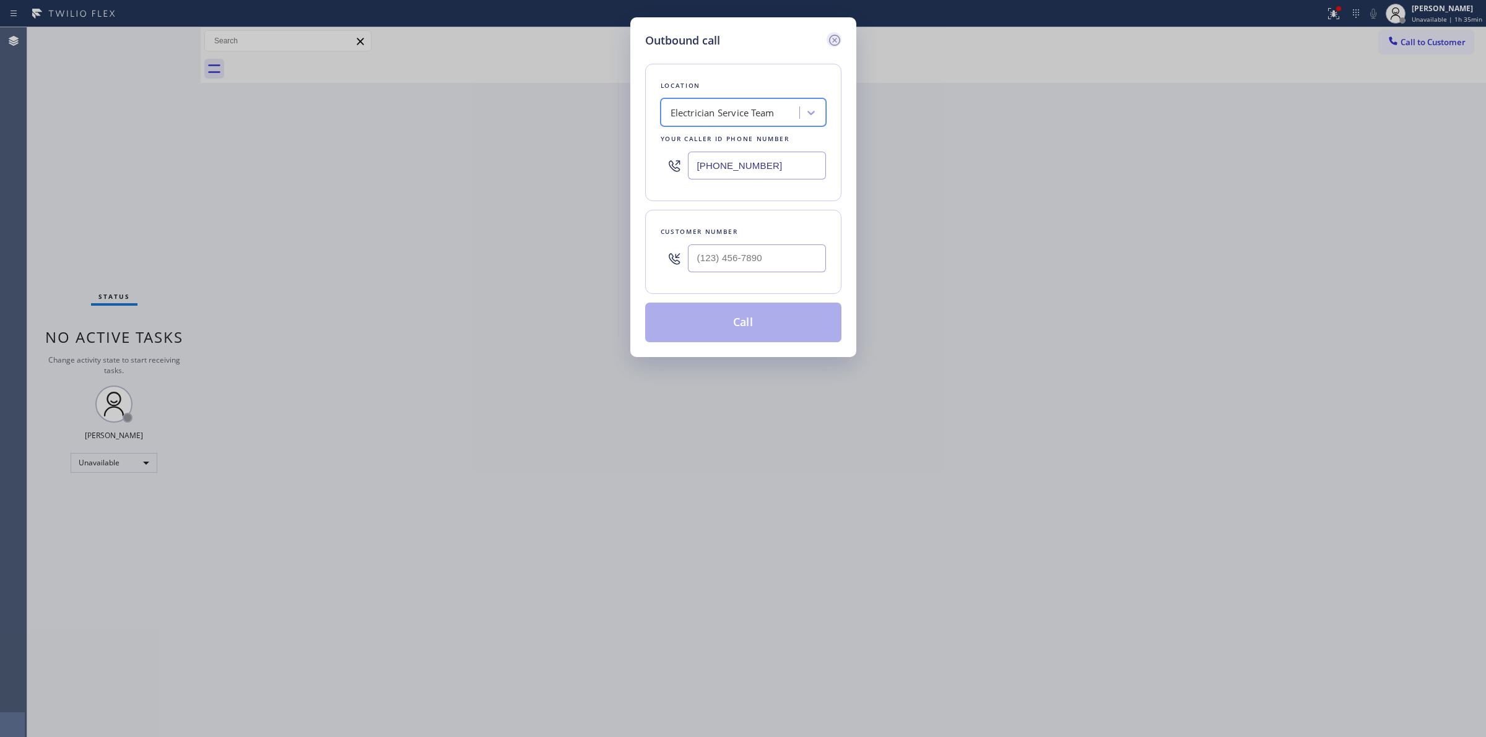
click at [837, 39] on icon at bounding box center [834, 40] width 15 height 15
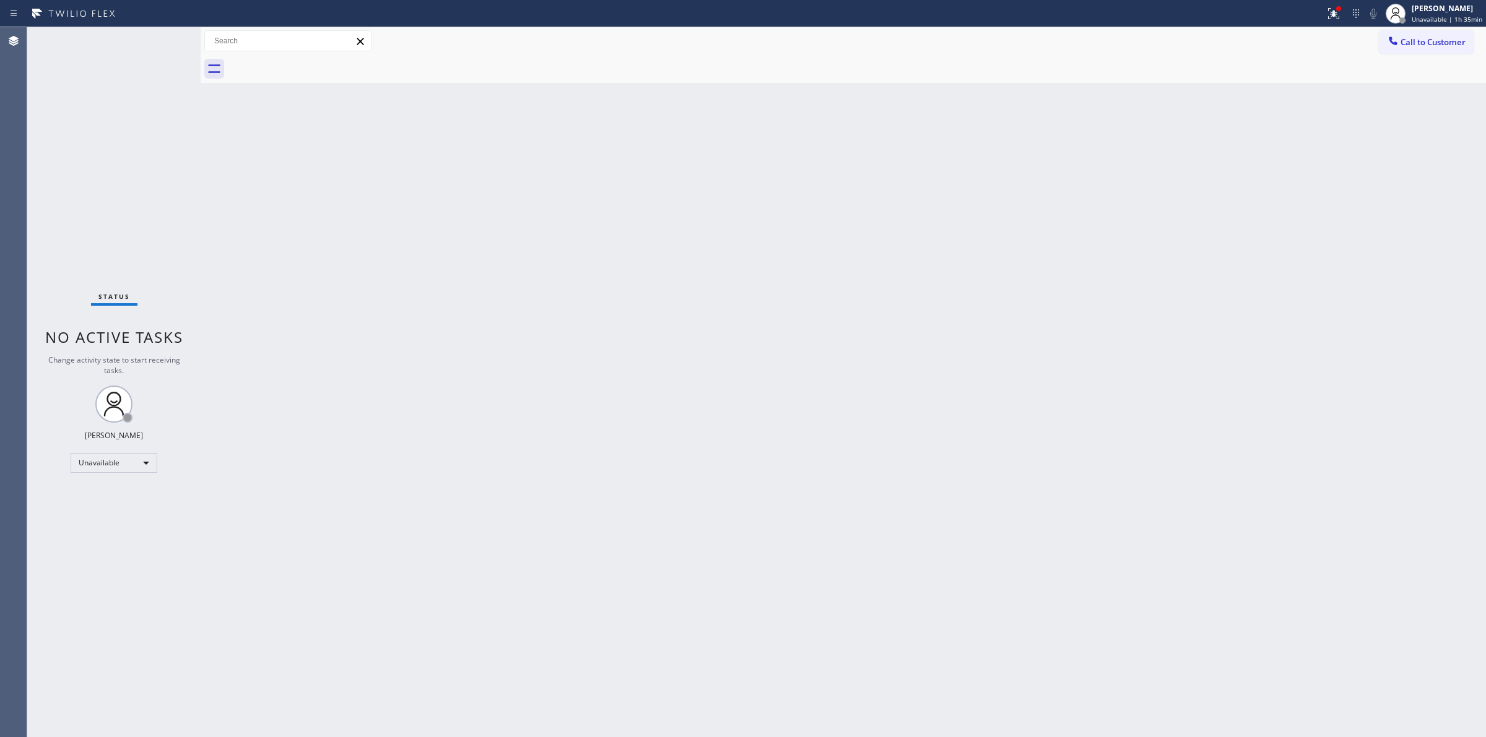
click at [874, 277] on div "Back to Dashboard Change Sender ID Customers Technicians Select a contact Outbo…" at bounding box center [843, 382] width 1285 height 710
